Goal: Check status: Check status

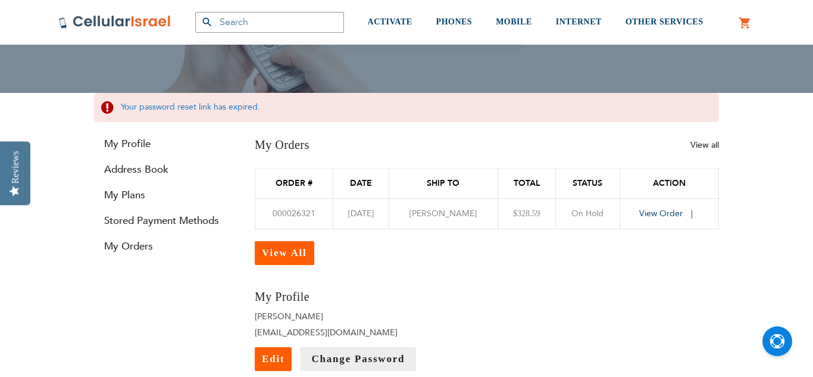
scroll to position [119, 0]
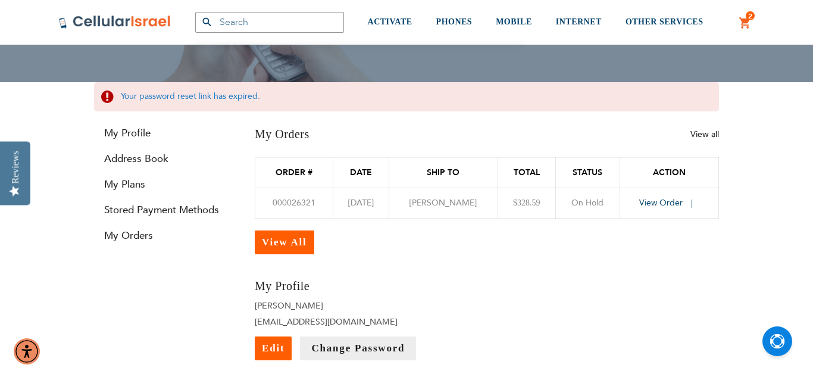
type input "[EMAIL_ADDRESS][DOMAIN_NAME]"
click at [653, 204] on span "View Order" at bounding box center [660, 202] width 43 height 11
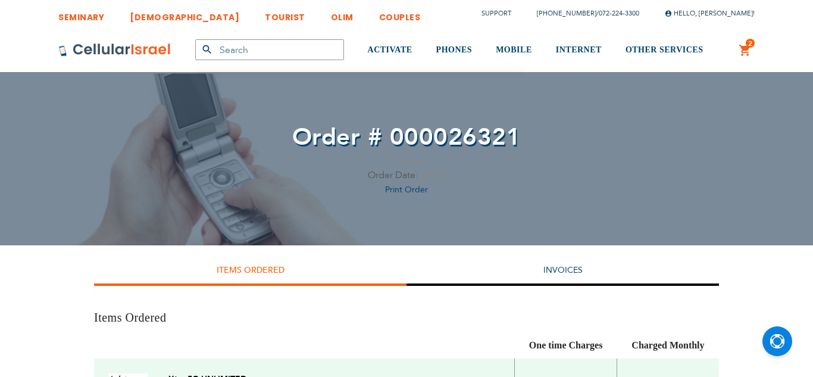
type input "[EMAIL_ADDRESS][DOMAIN_NAME]"
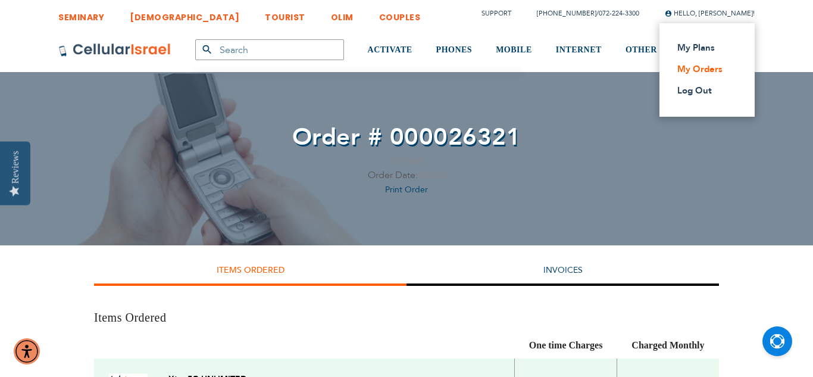
click at [711, 72] on link "My Orders" at bounding box center [703, 69] width 52 height 12
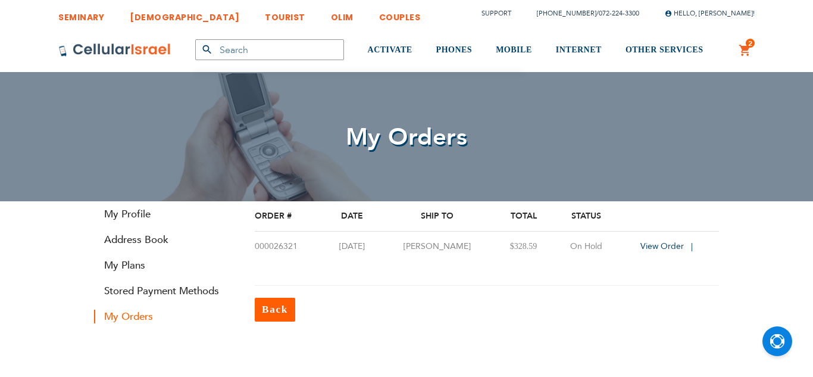
type input "[EMAIL_ADDRESS][DOMAIN_NAME]"
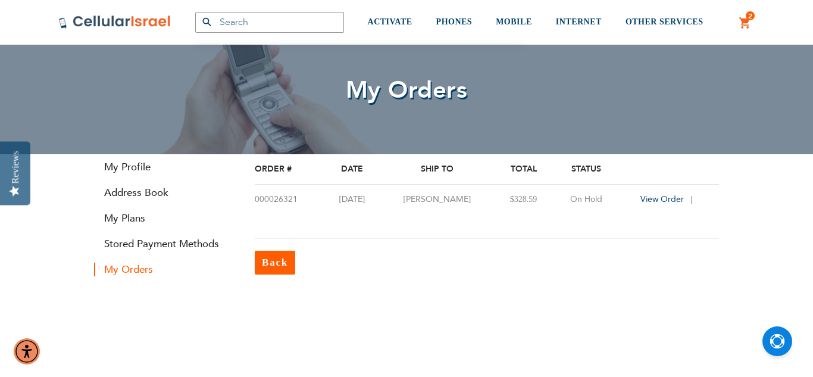
scroll to position [48, 0]
click at [583, 199] on td "On Hold" at bounding box center [587, 199] width 66 height 30
